Goal: Transaction & Acquisition: Purchase product/service

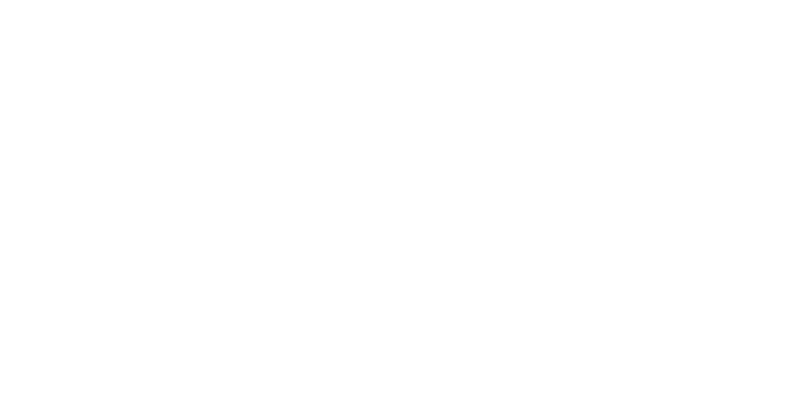
click at [457, 153] on input "Email" at bounding box center [404, 157] width 168 height 18
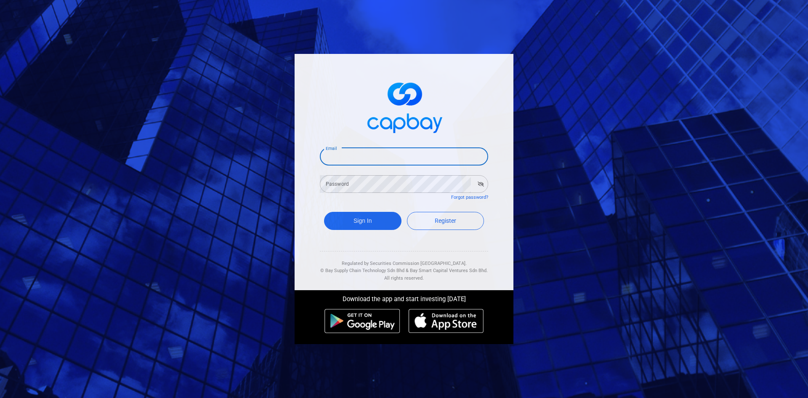
type input "[EMAIL_ADDRESS][DOMAIN_NAME]"
click at [479, 182] on icon "button" at bounding box center [481, 183] width 6 height 5
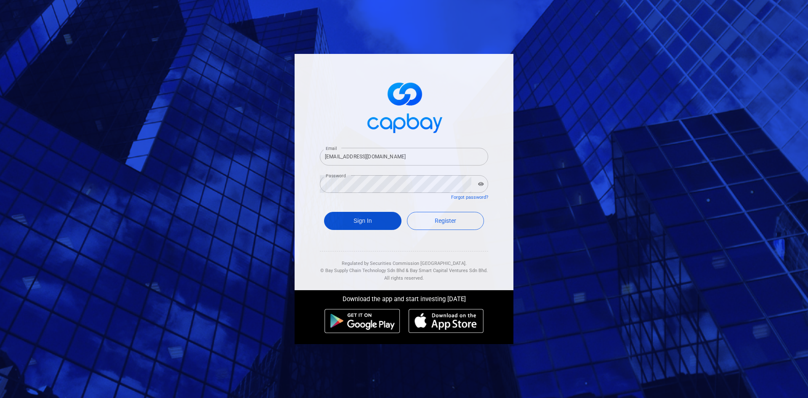
click at [367, 223] on button "Sign In" at bounding box center [362, 221] width 77 height 18
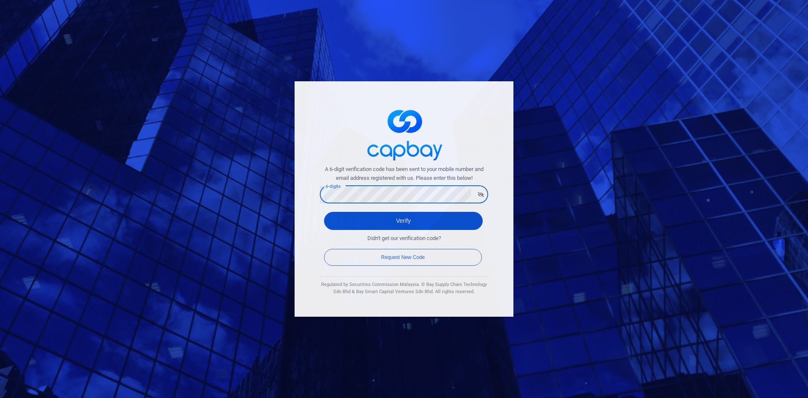
click at [445, 216] on button "Verify" at bounding box center [403, 221] width 159 height 18
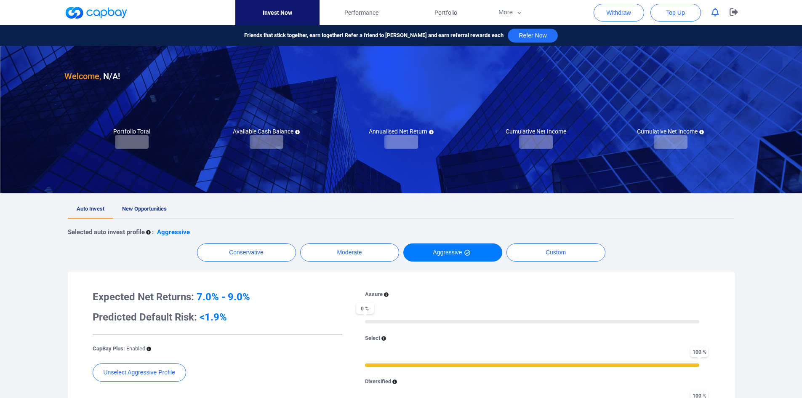
checkbox input "true"
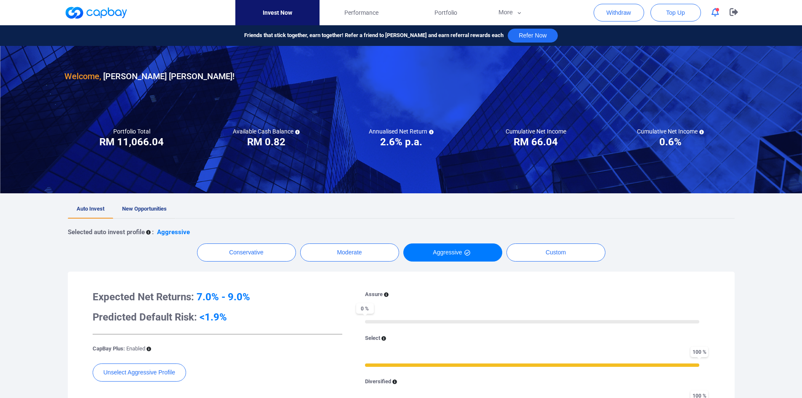
click at [132, 207] on span "New Opportunities" at bounding box center [144, 208] width 45 height 6
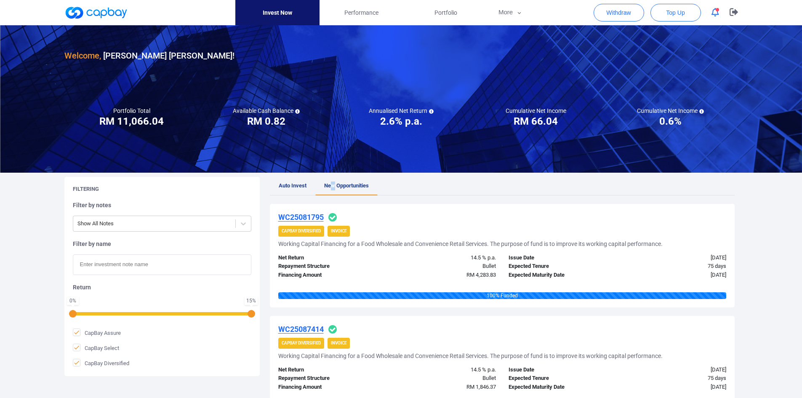
click at [549, 120] on h3 "RM 66.04" at bounding box center [535, 120] width 44 height 13
click at [536, 130] on div at bounding box center [401, 98] width 802 height 147
click at [145, 120] on h3 "RM 11,066.04" at bounding box center [131, 120] width 64 height 13
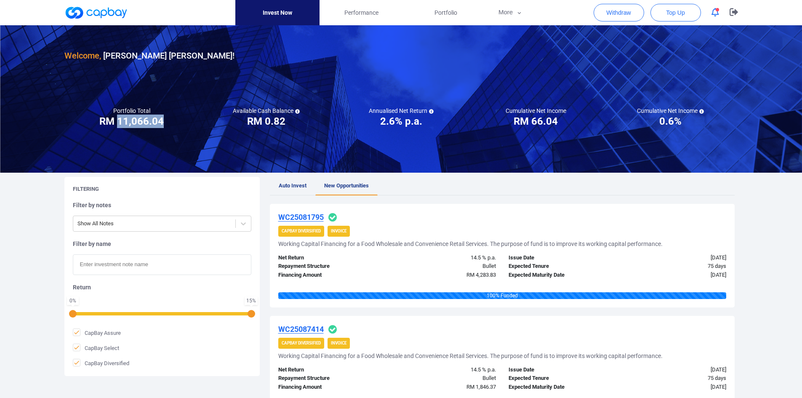
click at [145, 119] on h3 "RM 11,066.04" at bounding box center [131, 120] width 64 height 13
